Goal: Task Accomplishment & Management: Complete application form

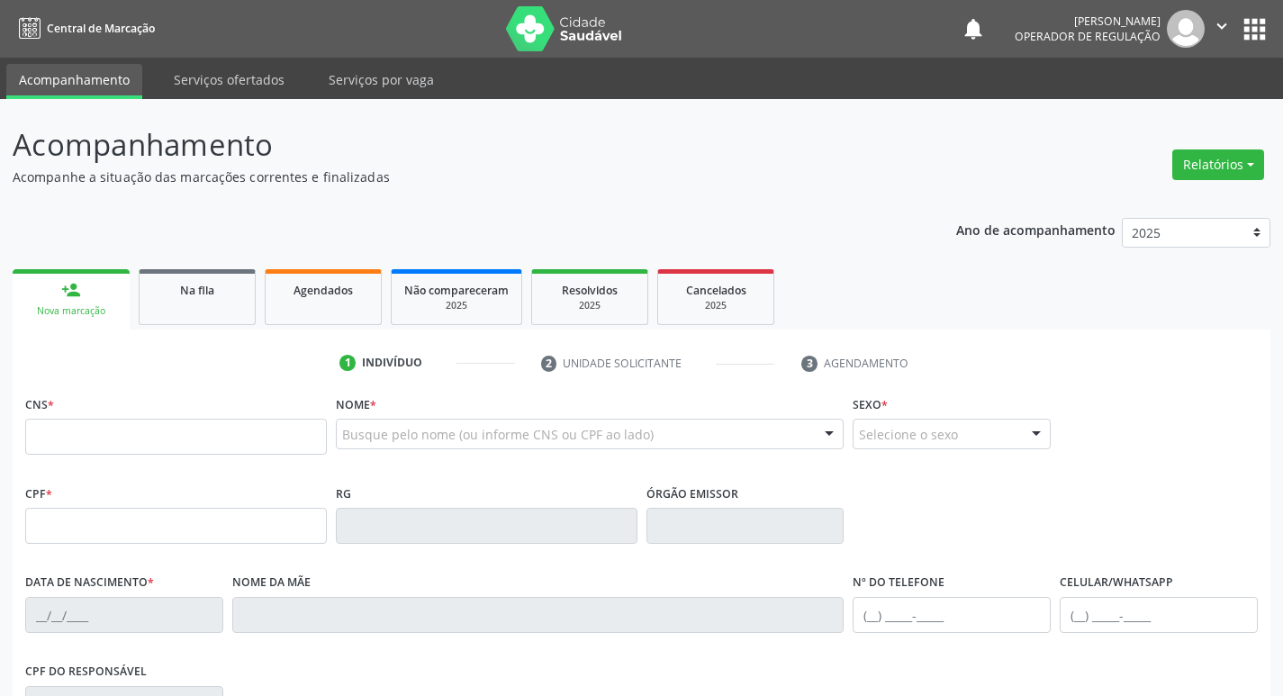
click at [424, 385] on div "1 Indivíduo 2 Unidade solicitante 3 Agendamento CNS * Nome * Busque pelo nome (…" at bounding box center [642, 655] width 1258 height 615
type input "ISABELA"
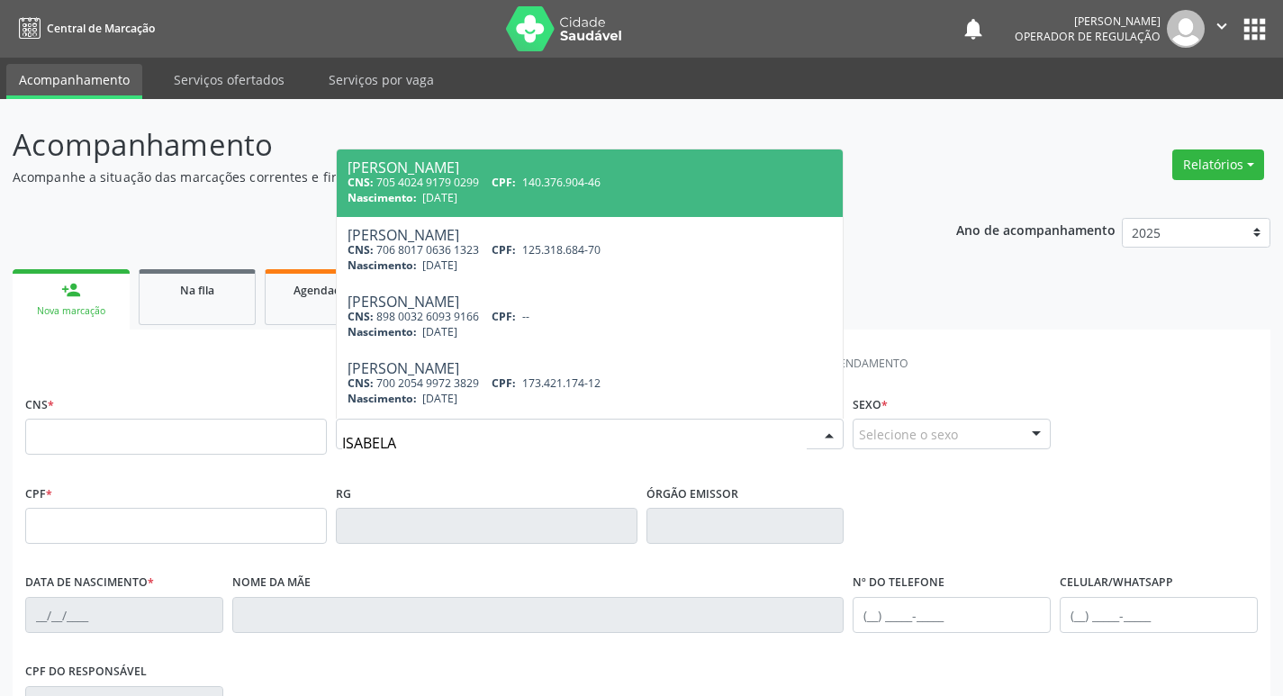
click at [512, 167] on div "[PERSON_NAME]" at bounding box center [589, 167] width 485 height 14
type input "705 4024 9179 0299"
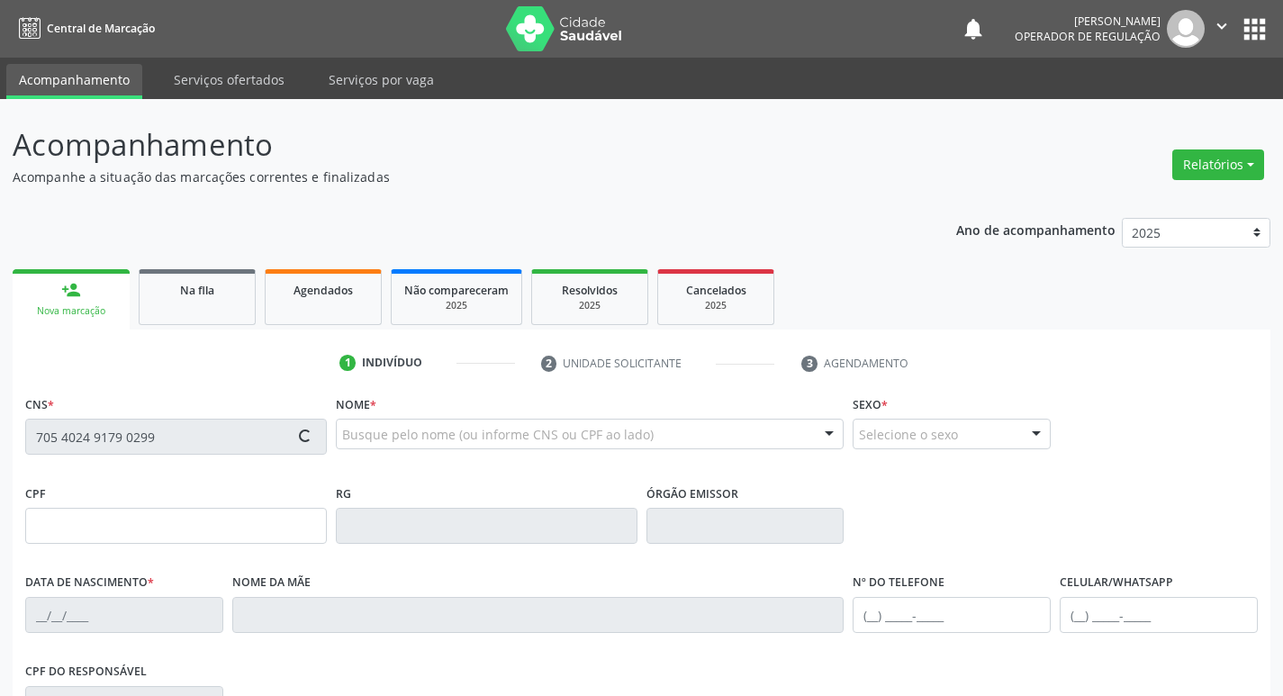
type input "140.376.904-46"
type input "[DATE]"
type input "[PERSON_NAME]"
type input "[PHONE_NUMBER]"
type input "056.049.594-30"
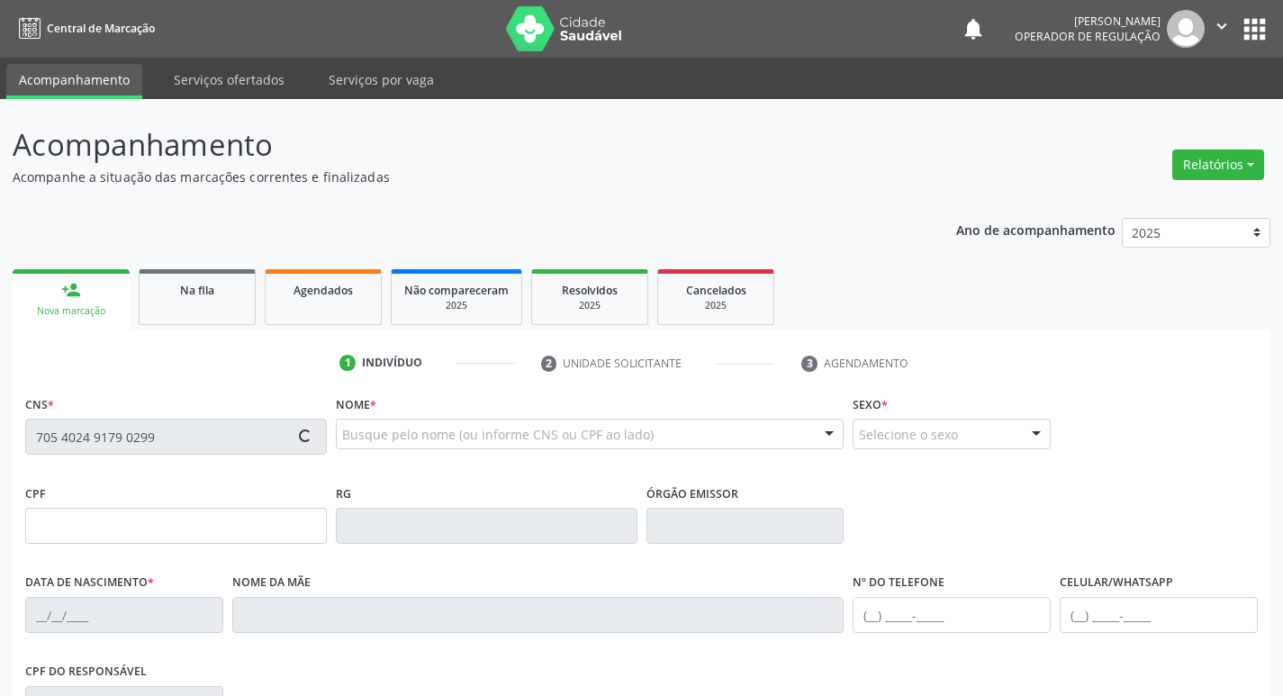
type input "140"
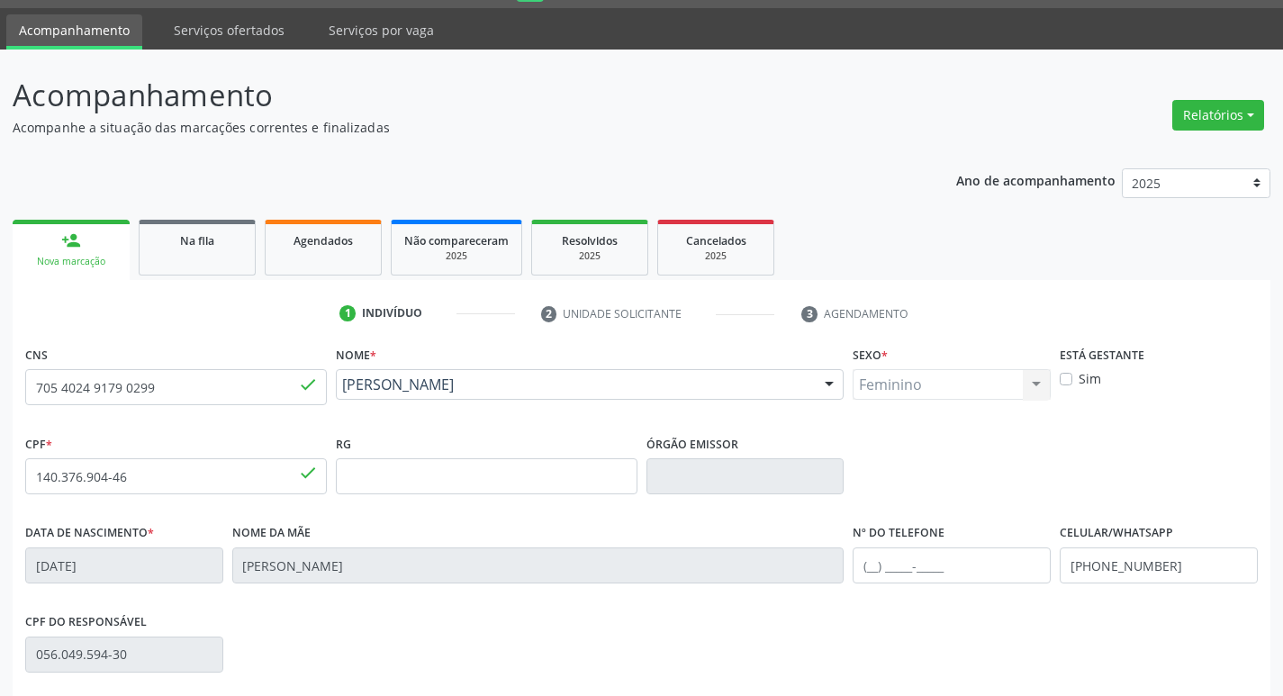
scroll to position [280, 0]
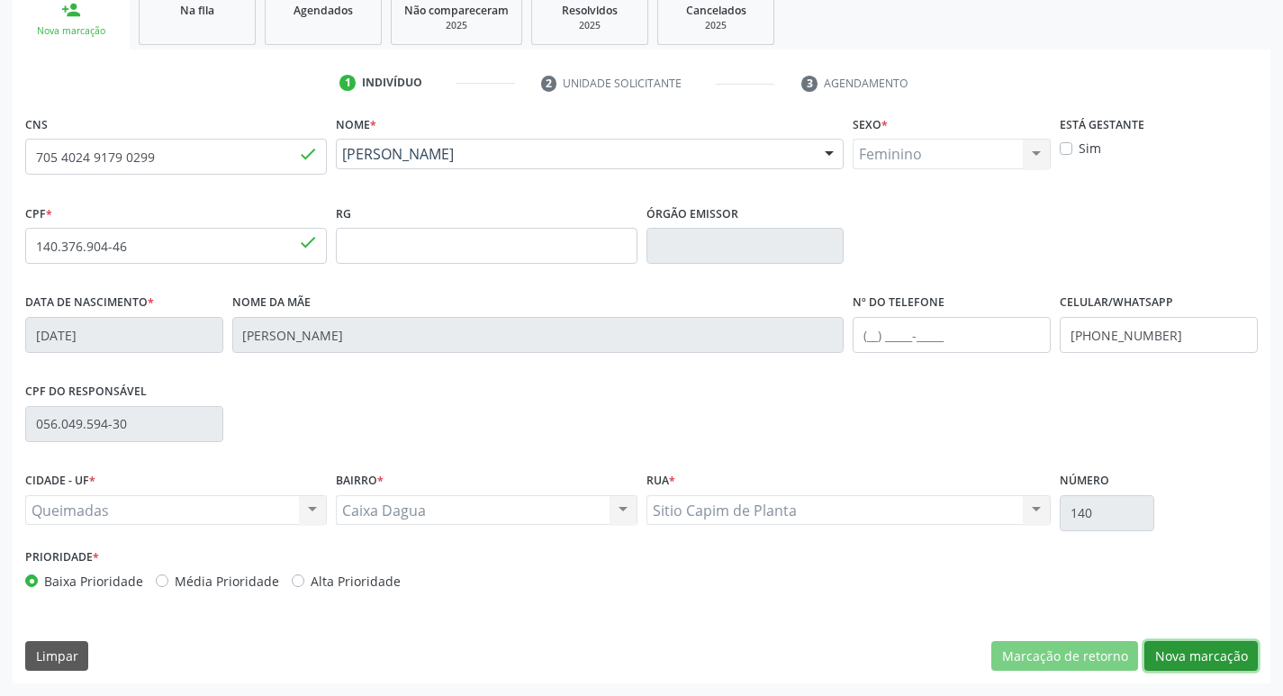
click at [1232, 656] on button "Nova marcação" at bounding box center [1200, 656] width 113 height 31
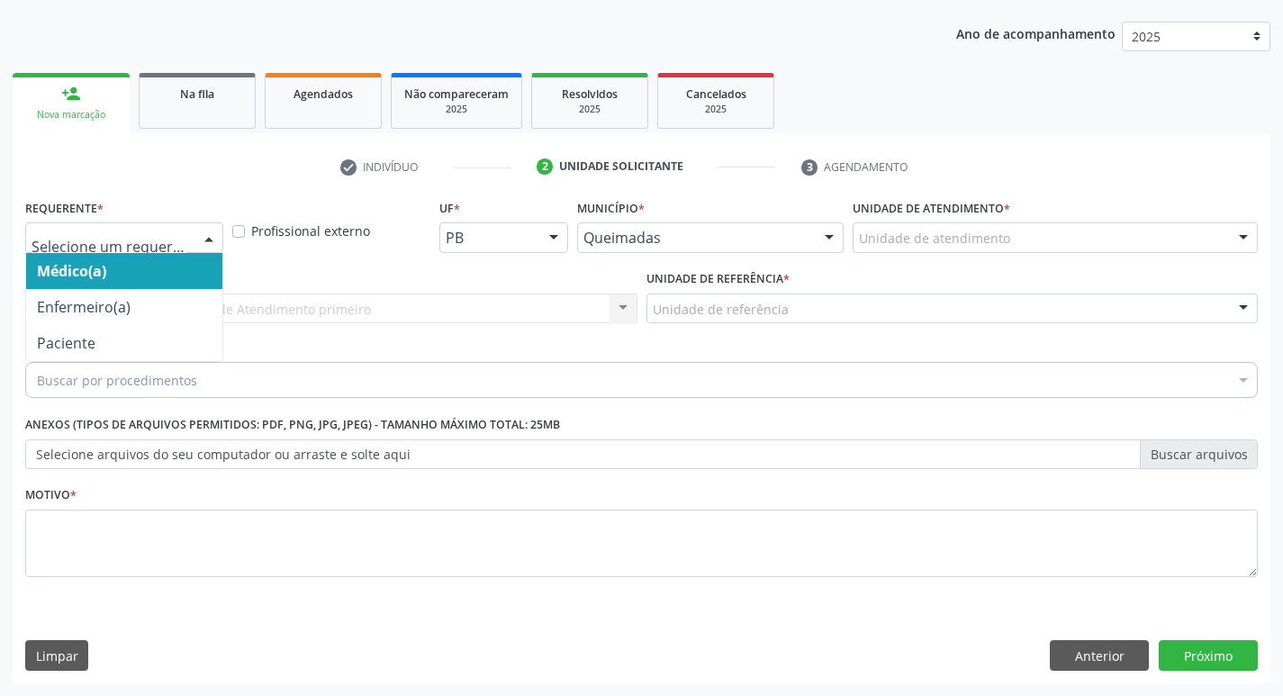
click at [193, 240] on div "Médico(a) Enfermeiro(a) Paciente Nenhum resultado encontrado para: " " Não há n…" at bounding box center [124, 237] width 198 height 31
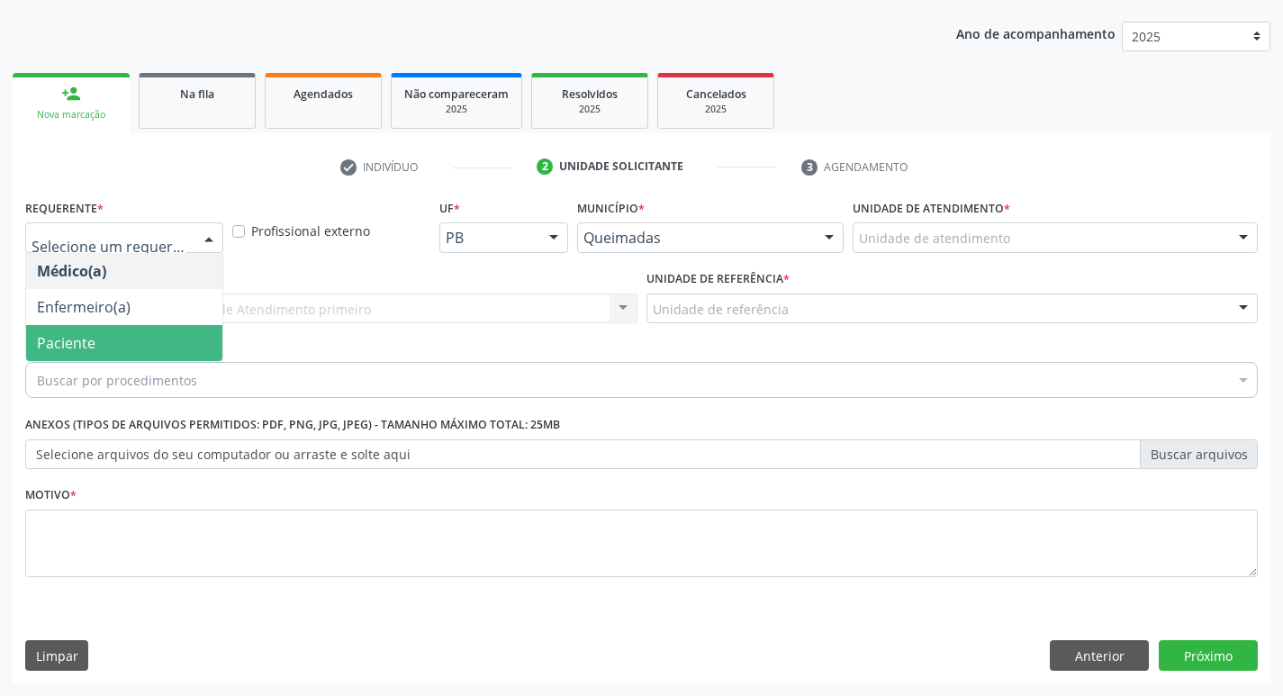
click at [183, 340] on span "Paciente" at bounding box center [124, 343] width 196 height 36
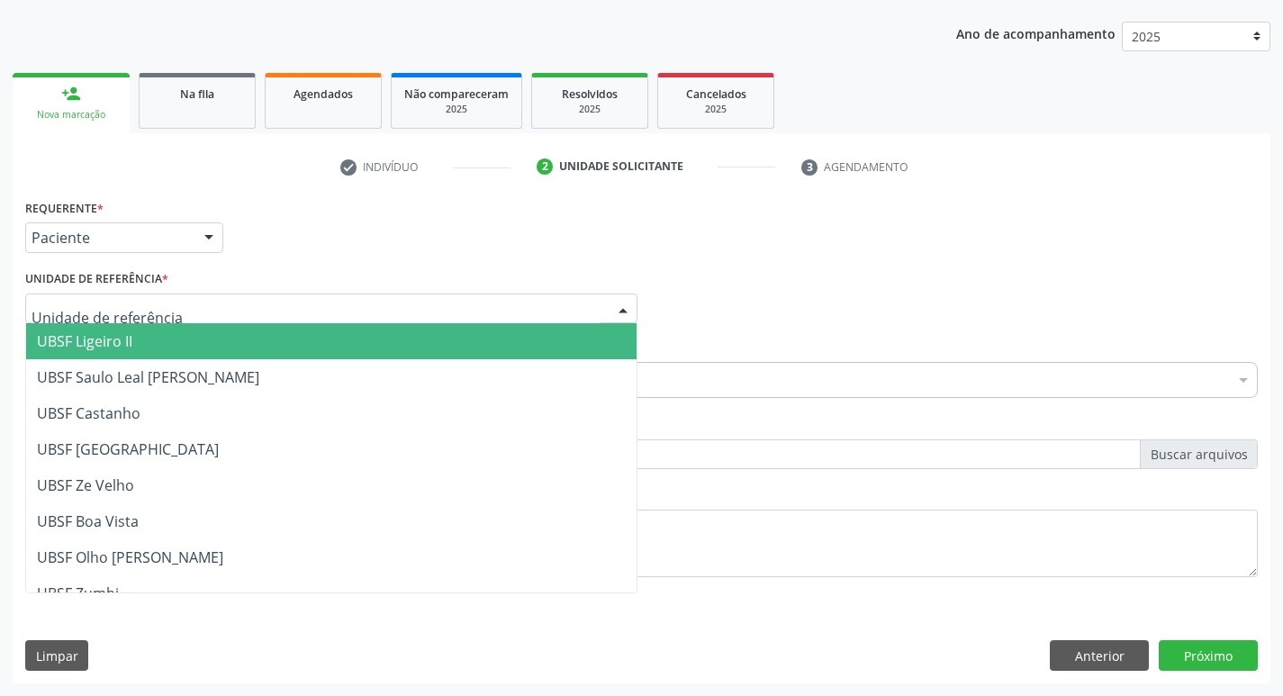
click at [188, 313] on div at bounding box center [331, 308] width 612 height 31
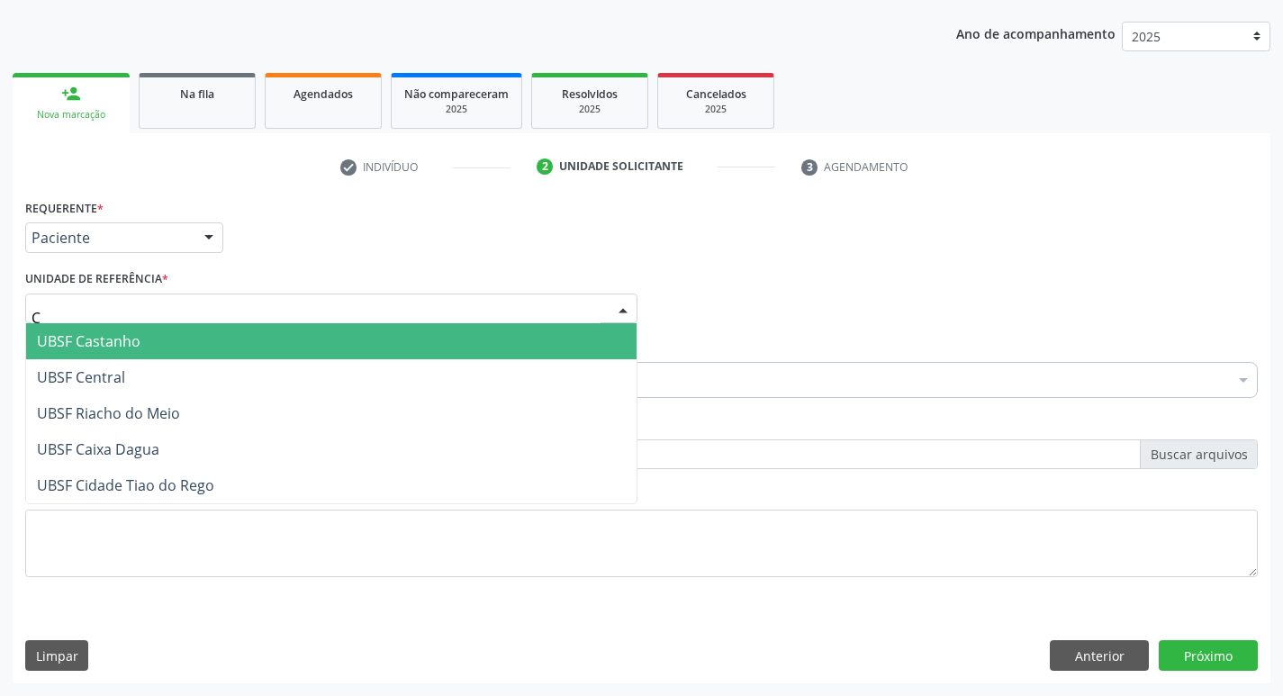
type input "CA"
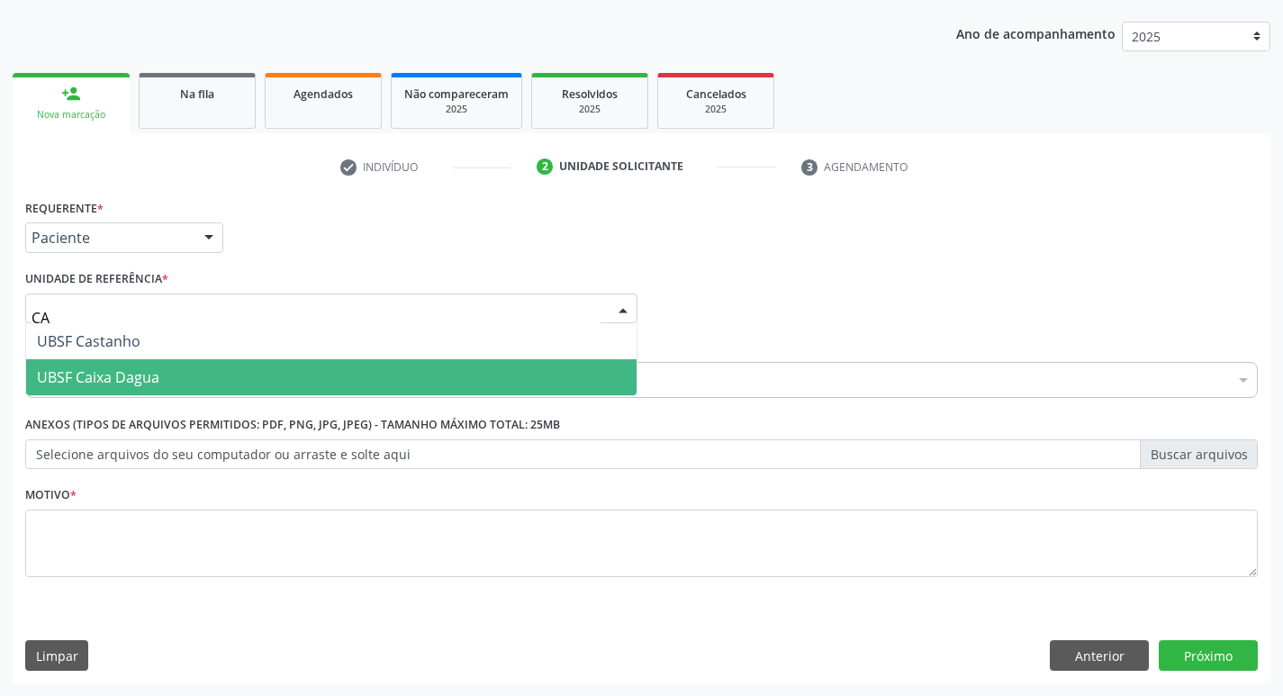
click at [184, 370] on span "UBSF Caixa Dagua" at bounding box center [331, 377] width 610 height 36
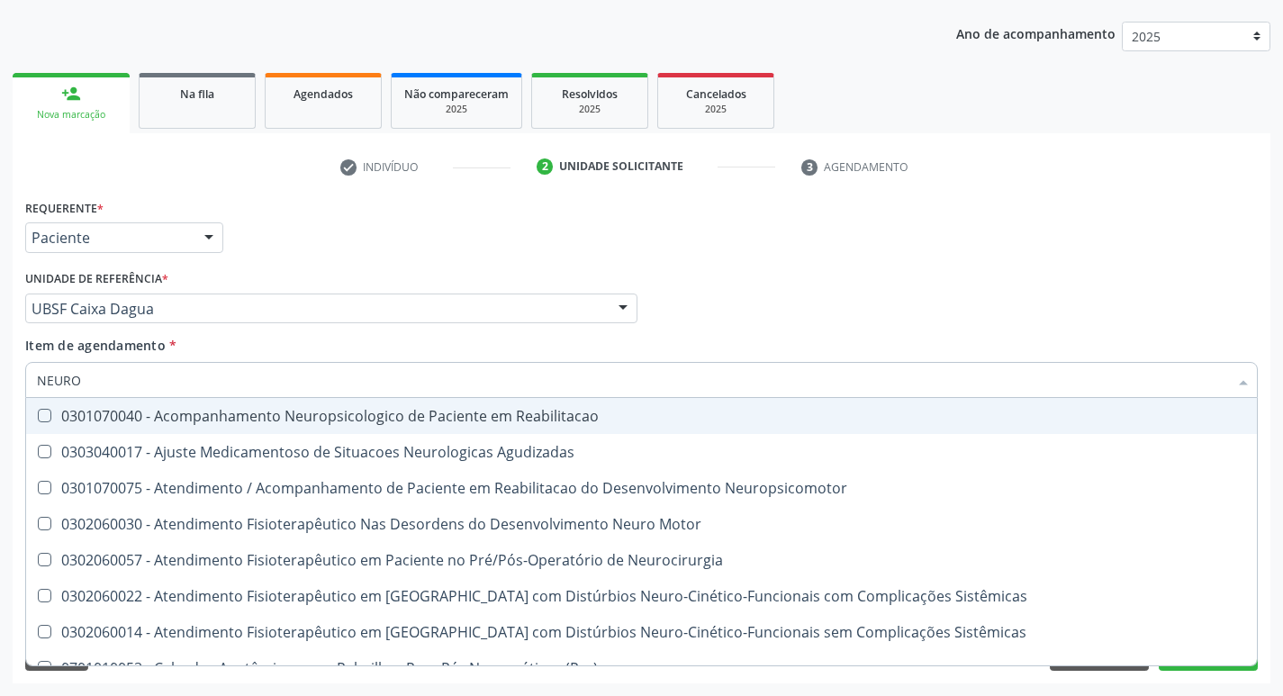
type input "NEUROC"
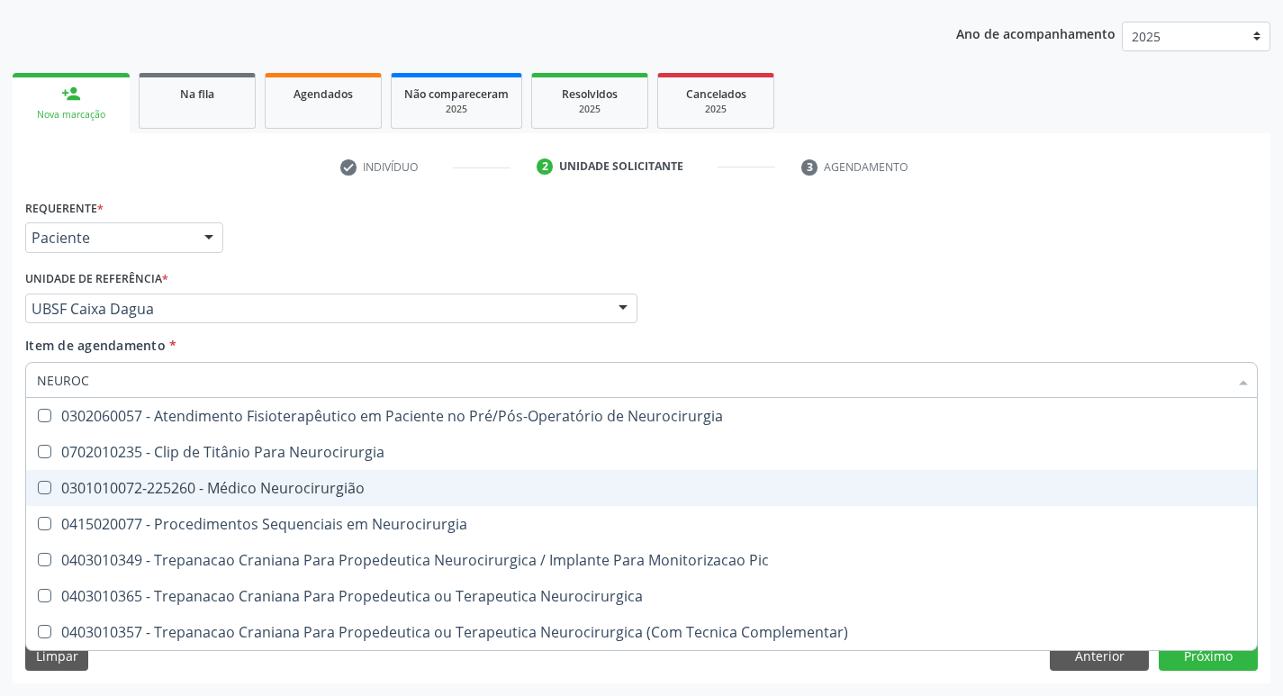
click at [301, 475] on span "0301010072-225260 - Médico Neurocirurgião" at bounding box center [641, 488] width 1231 height 36
checkbox Neurocirurgião "true"
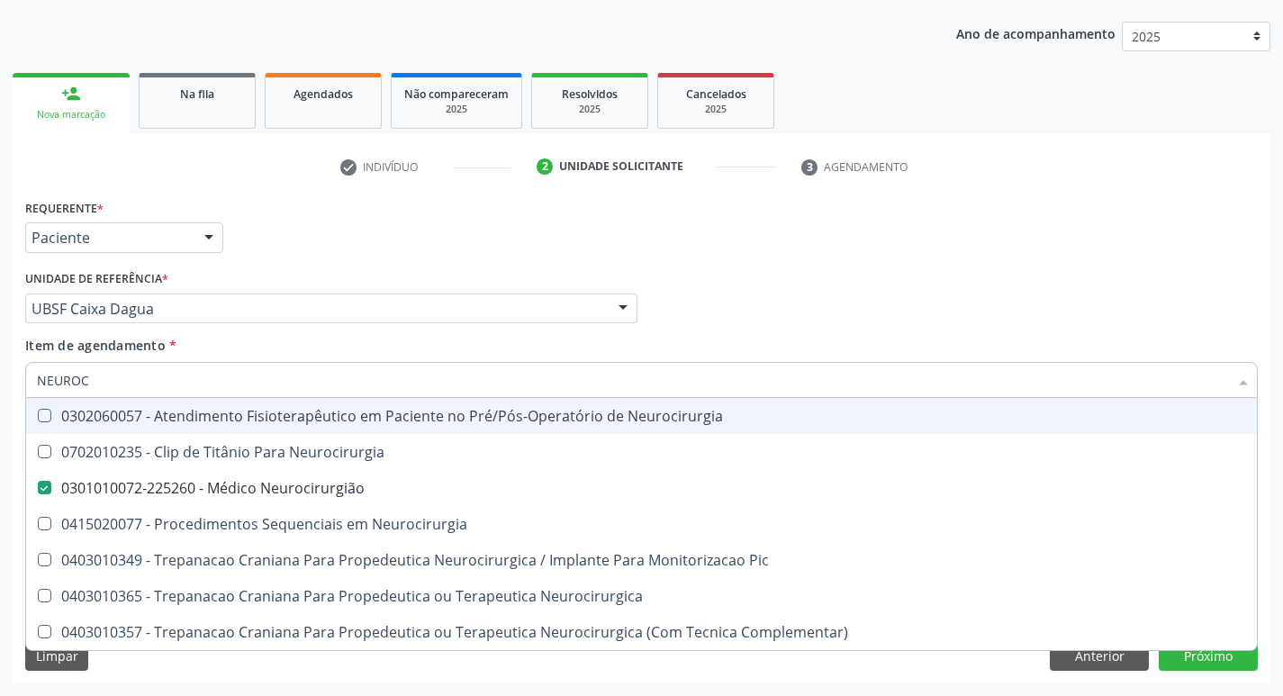
click at [1165, 262] on div "Requerente * Paciente Médico(a) Enfermeiro(a) Paciente Nenhum resultado encontr…" at bounding box center [641, 229] width 1241 height 70
checkbox Neurocirurgia "true"
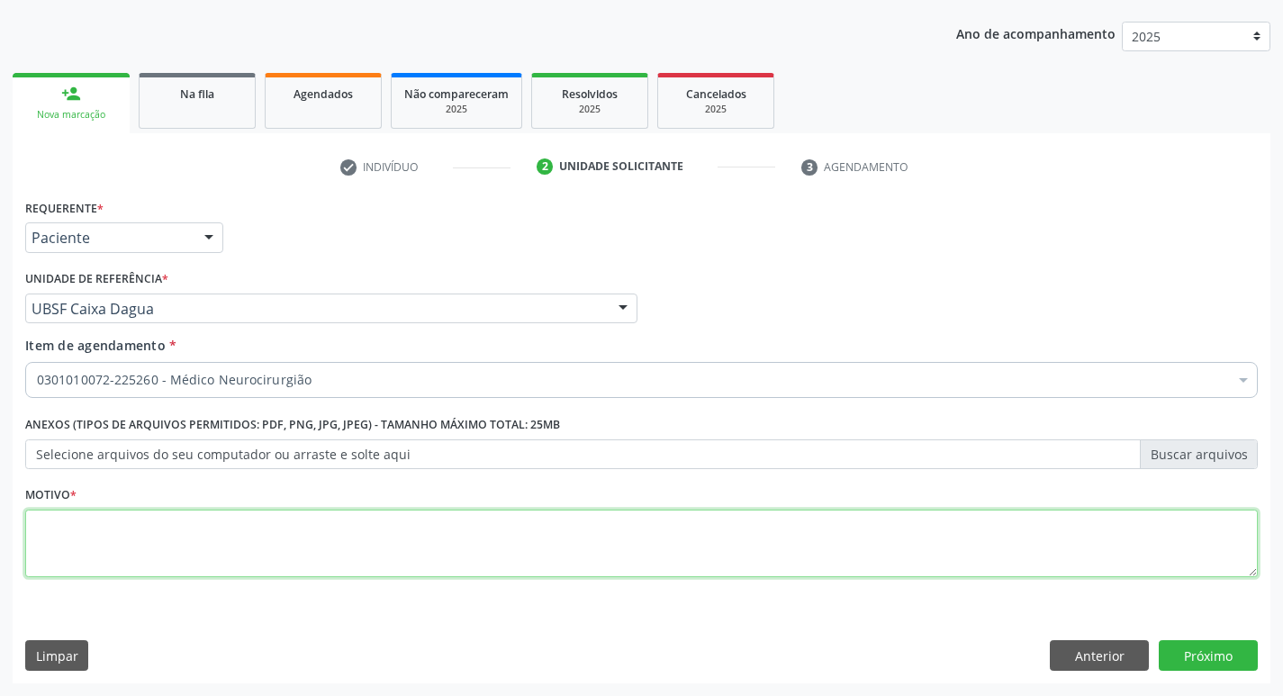
click at [297, 577] on textarea at bounding box center [641, 543] width 1232 height 68
type textarea "XXXX"
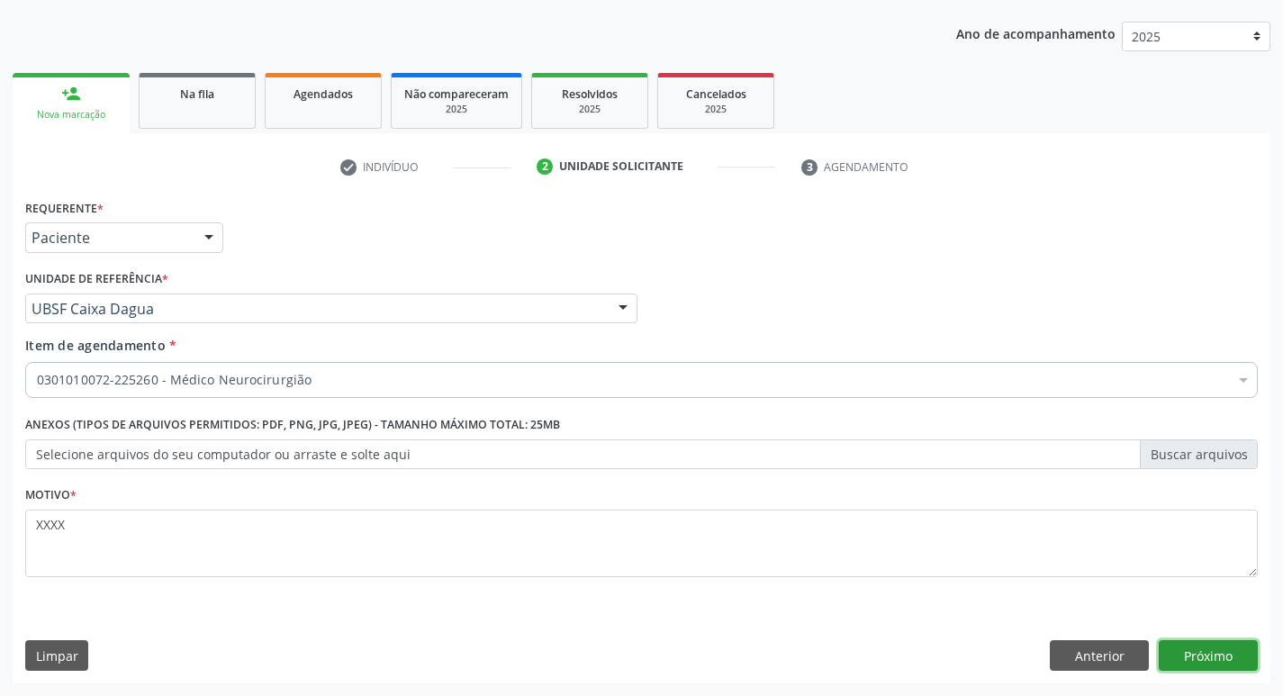
click at [1202, 653] on button "Próximo" at bounding box center [1207, 655] width 99 height 31
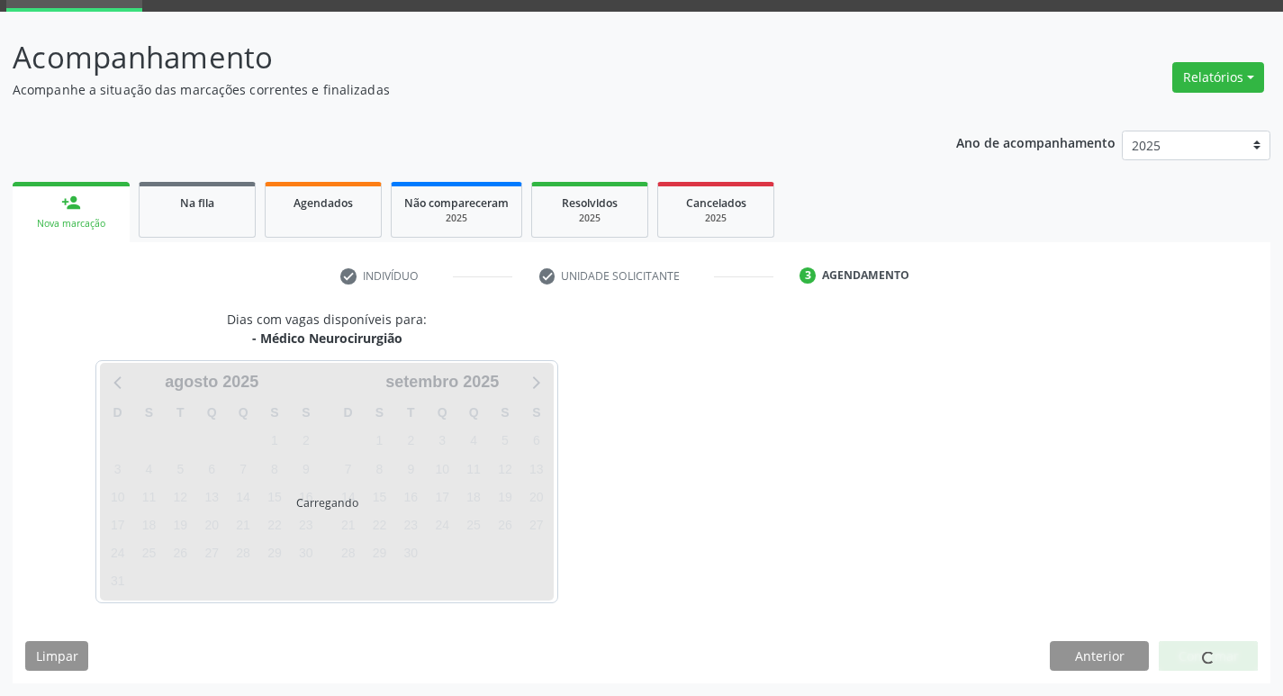
scroll to position [87, 0]
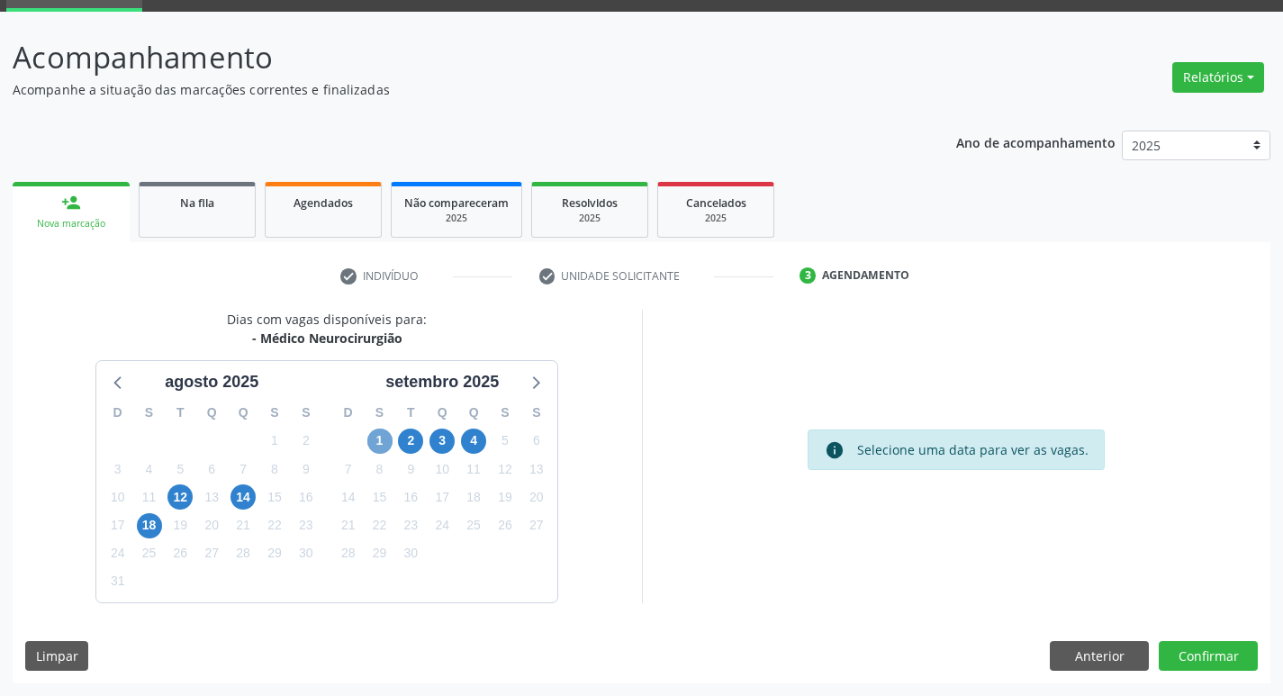
click at [381, 446] on span "1" at bounding box center [379, 440] width 25 height 25
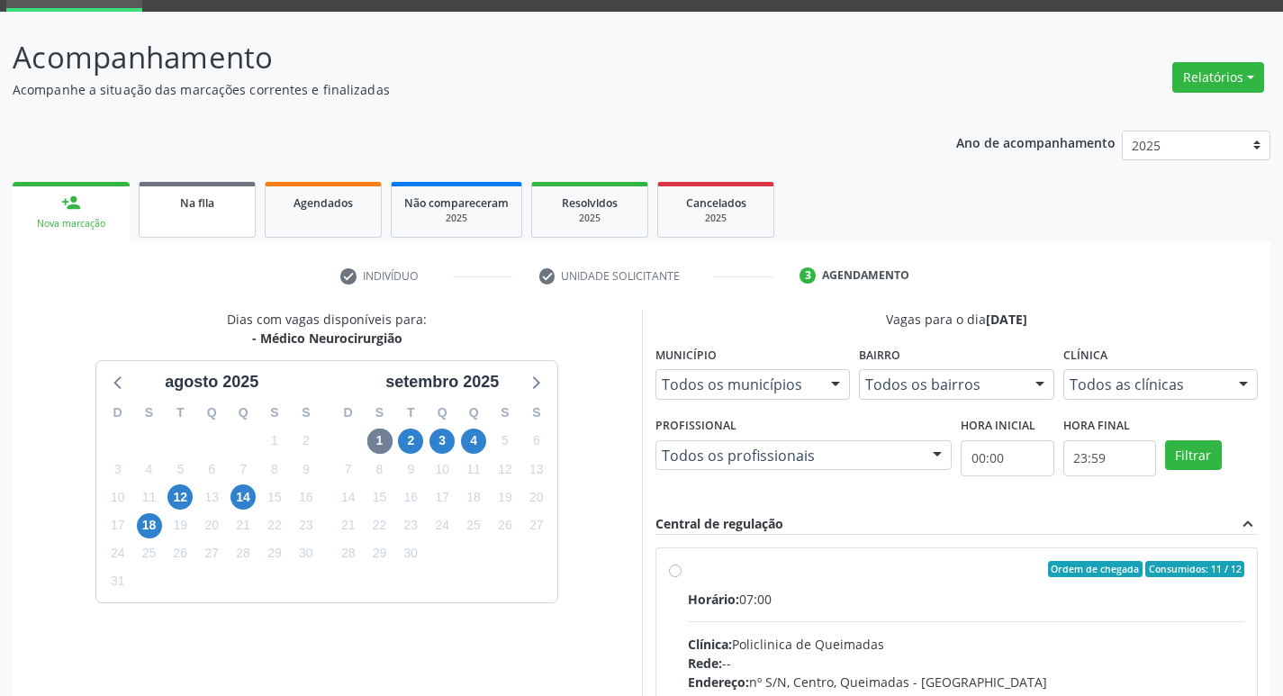
click at [202, 194] on div "Na fila" at bounding box center [197, 202] width 90 height 19
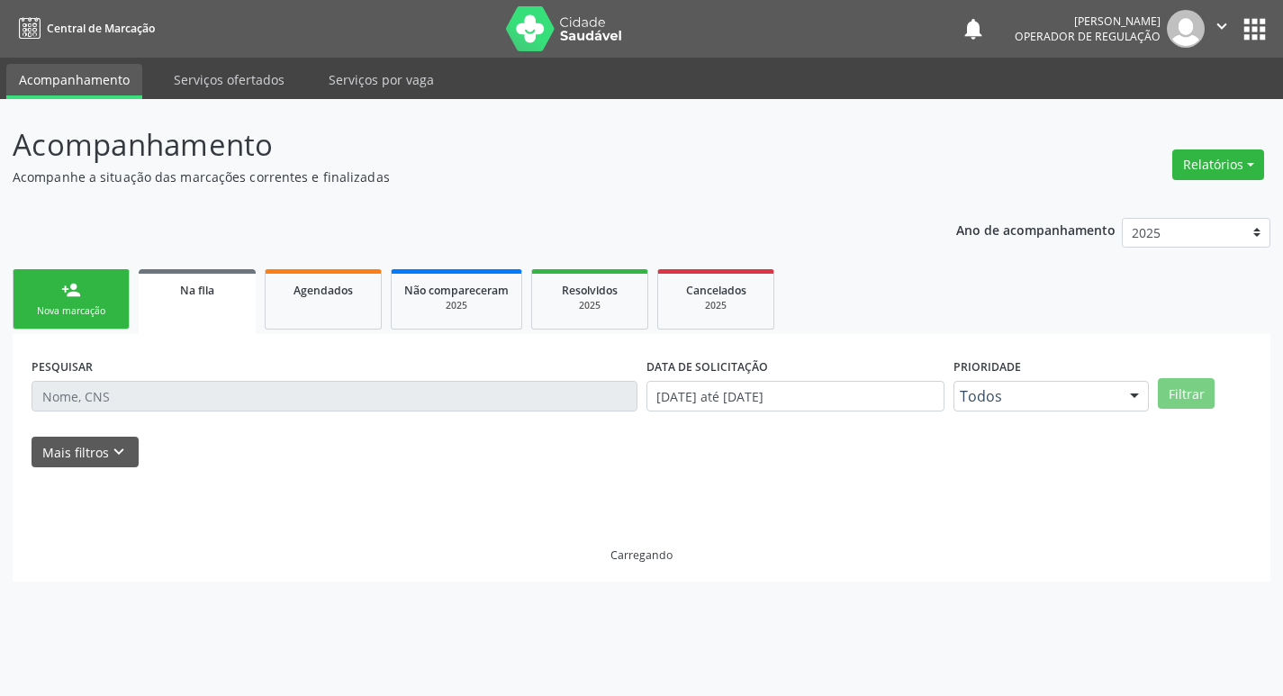
scroll to position [0, 0]
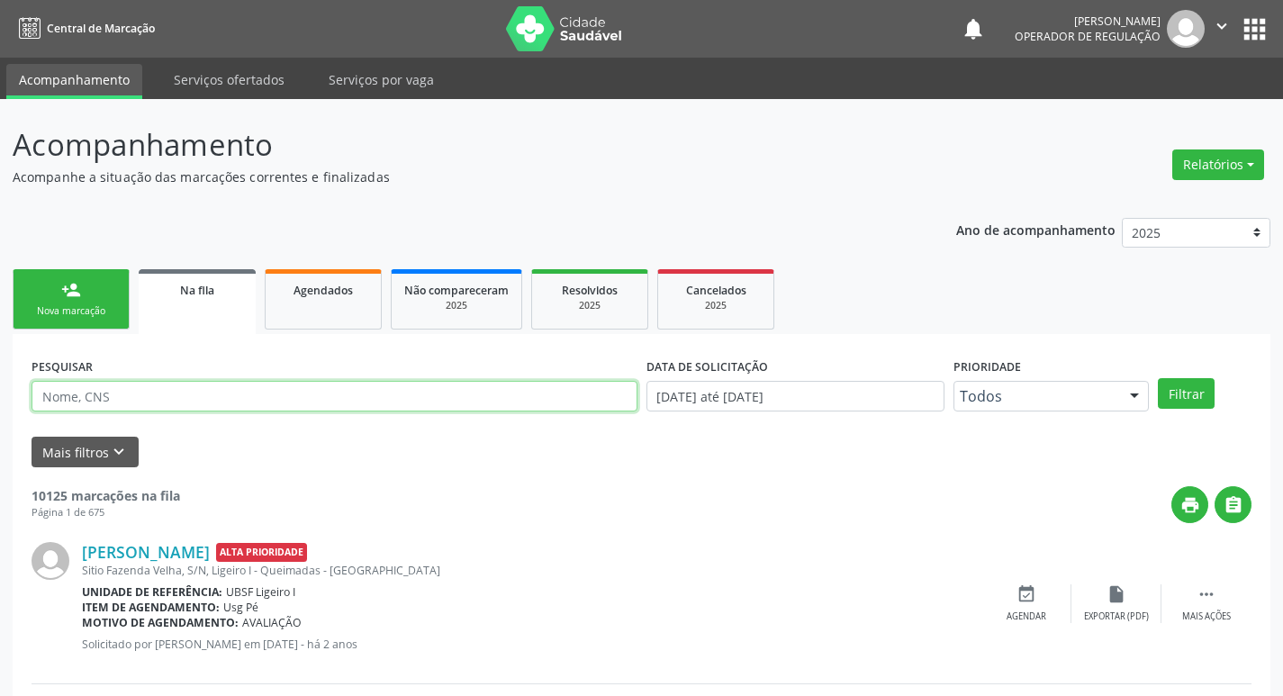
click at [286, 394] on input "text" at bounding box center [335, 396] width 606 height 31
click at [340, 394] on input "text" at bounding box center [335, 396] width 606 height 31
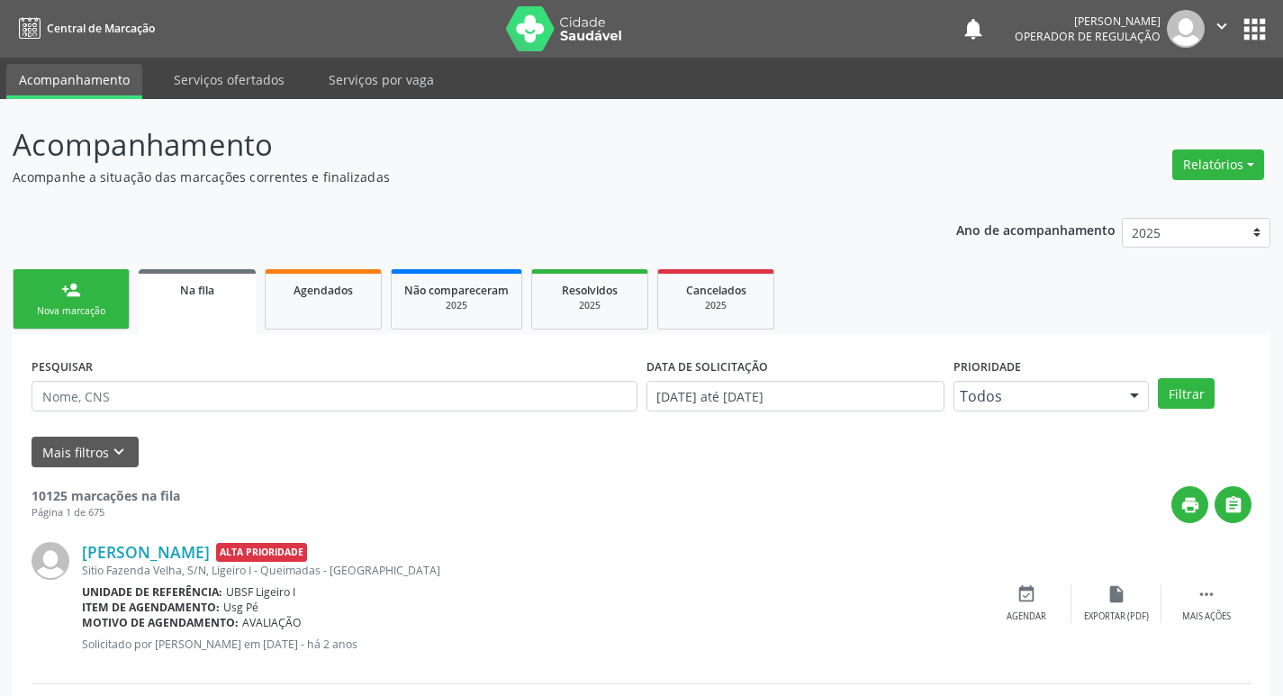
click at [68, 287] on div "person_add" at bounding box center [71, 290] width 20 height 20
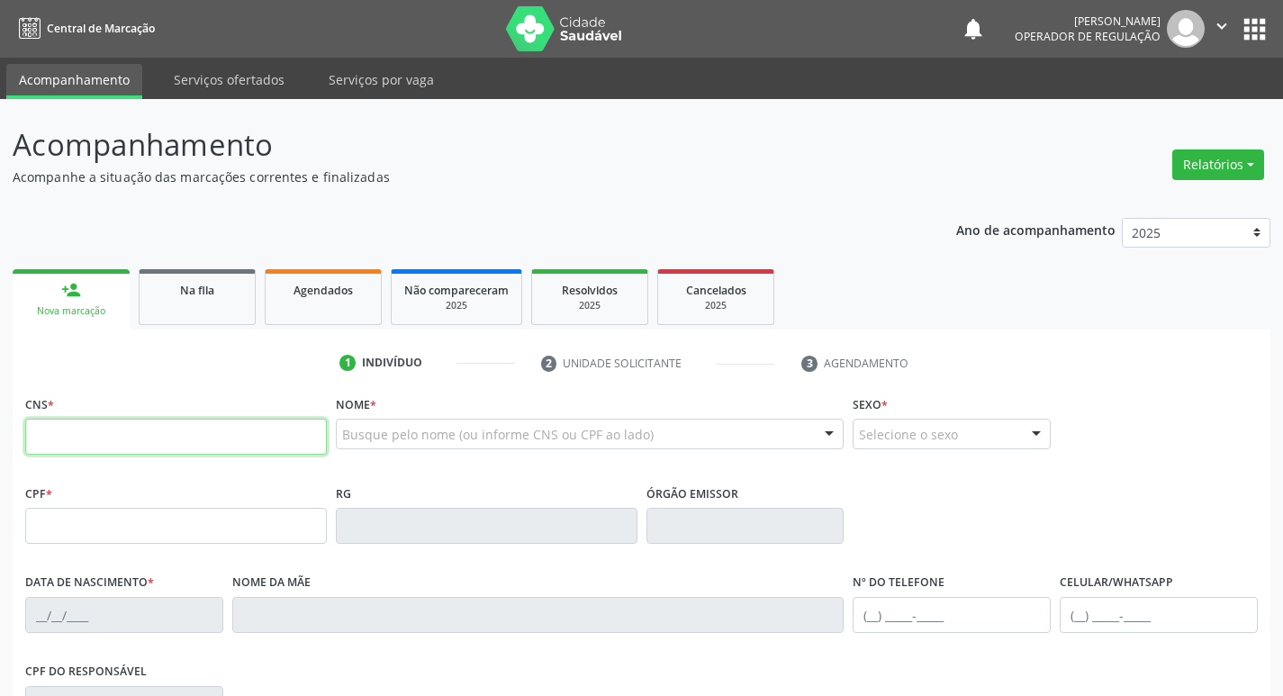
click at [111, 437] on input "text" at bounding box center [176, 437] width 302 height 36
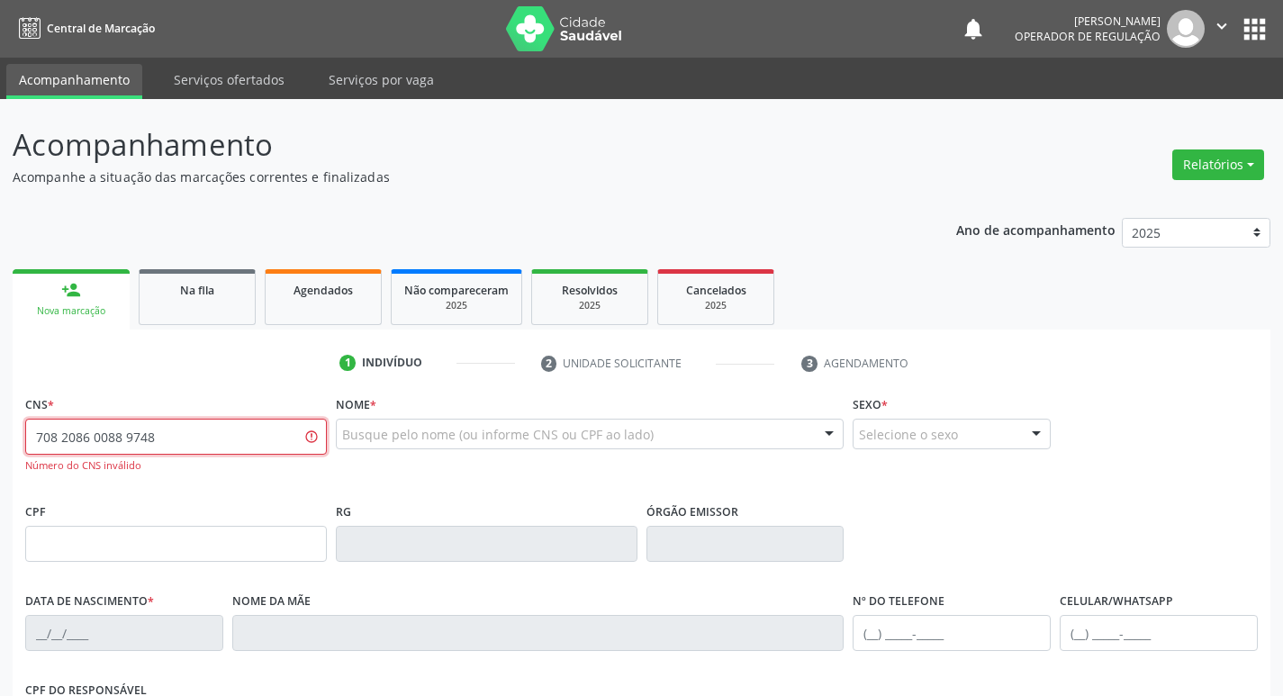
type input "708 2086 0088 9748"
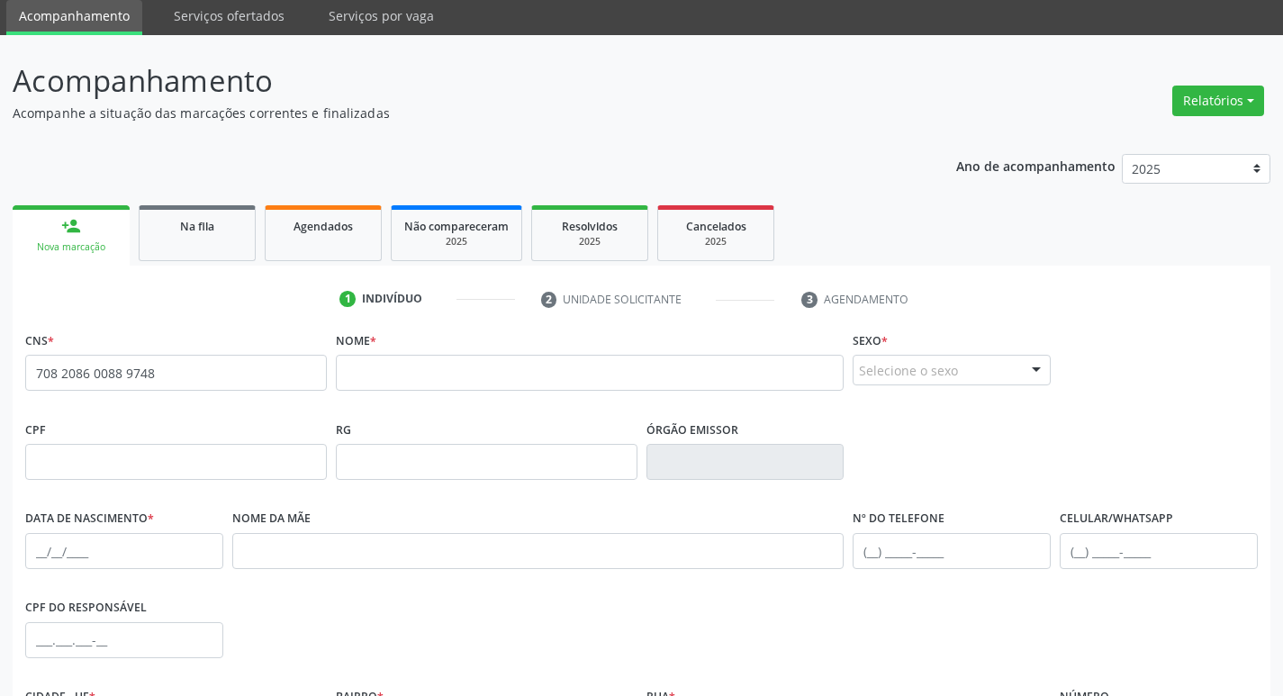
scroll to position [54, 0]
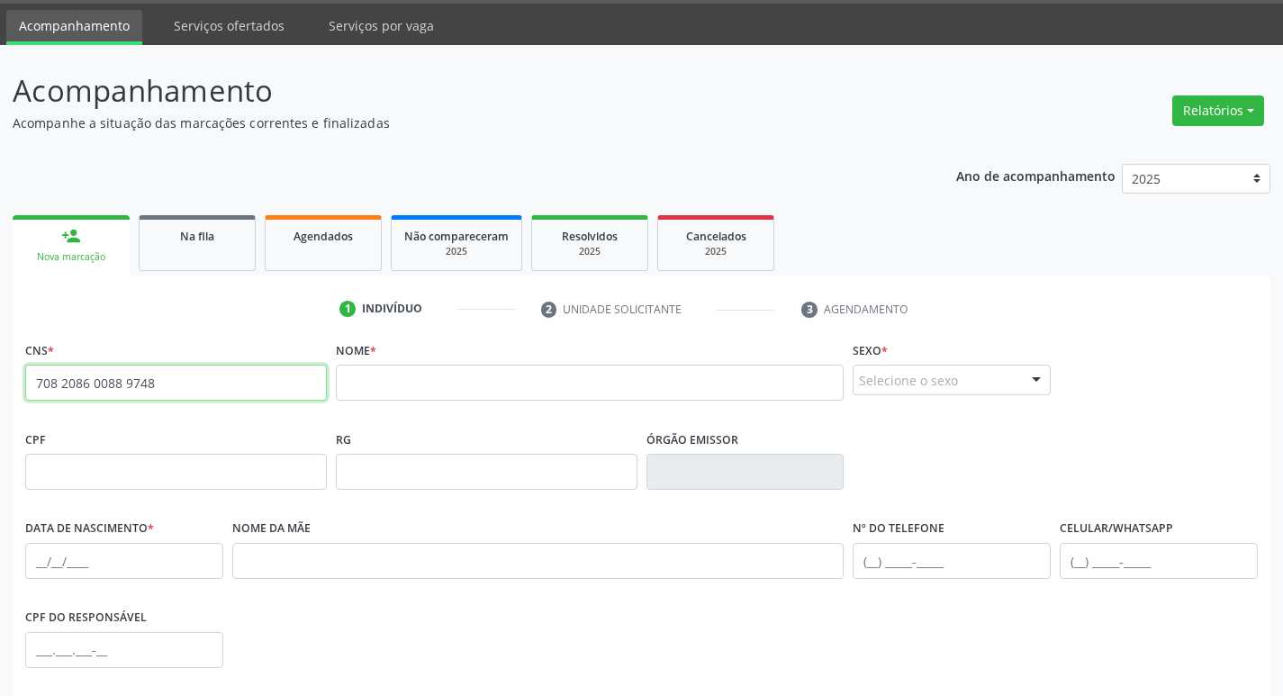
drag, startPoint x: 180, startPoint y: 386, endPoint x: 86, endPoint y: 383, distance: 94.6
click at [86, 383] on input "708 2086 0088 9748" at bounding box center [176, 383] width 302 height 36
click at [275, 365] on input "708 2086 0088 9748" at bounding box center [176, 383] width 302 height 36
